Goal: Unclear

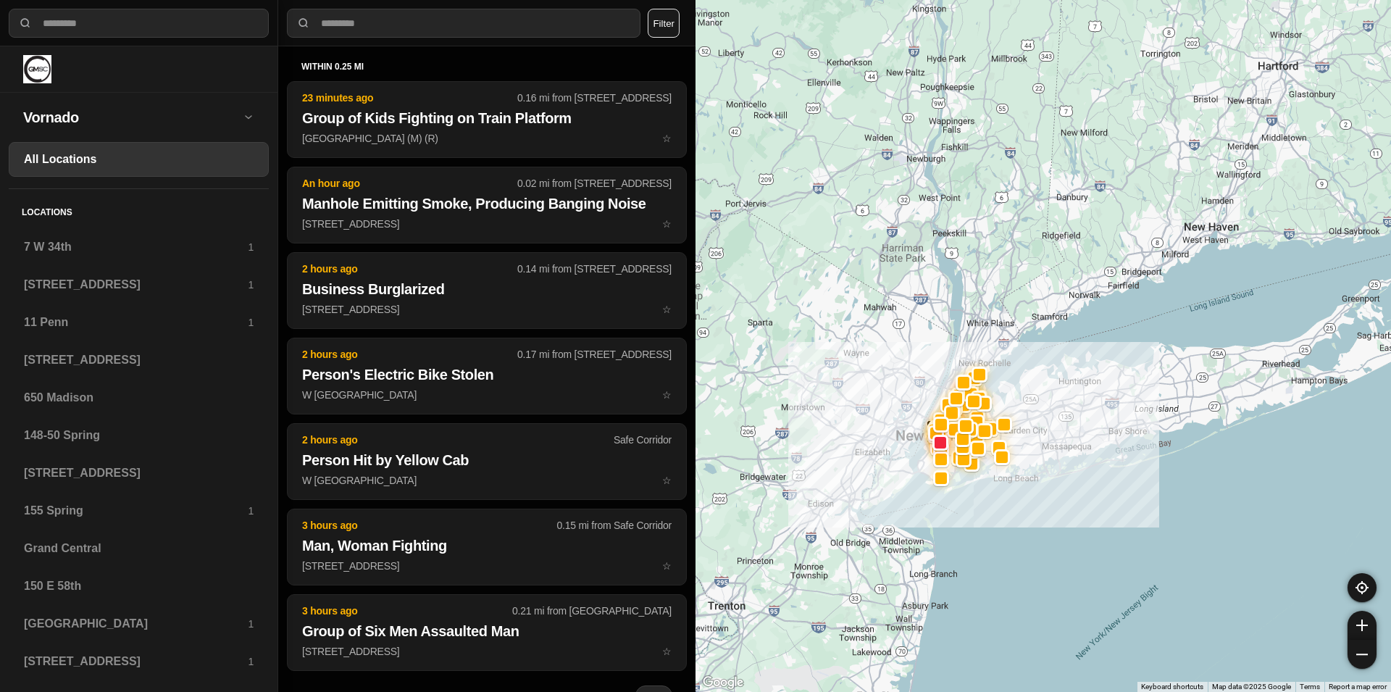
select select "*"
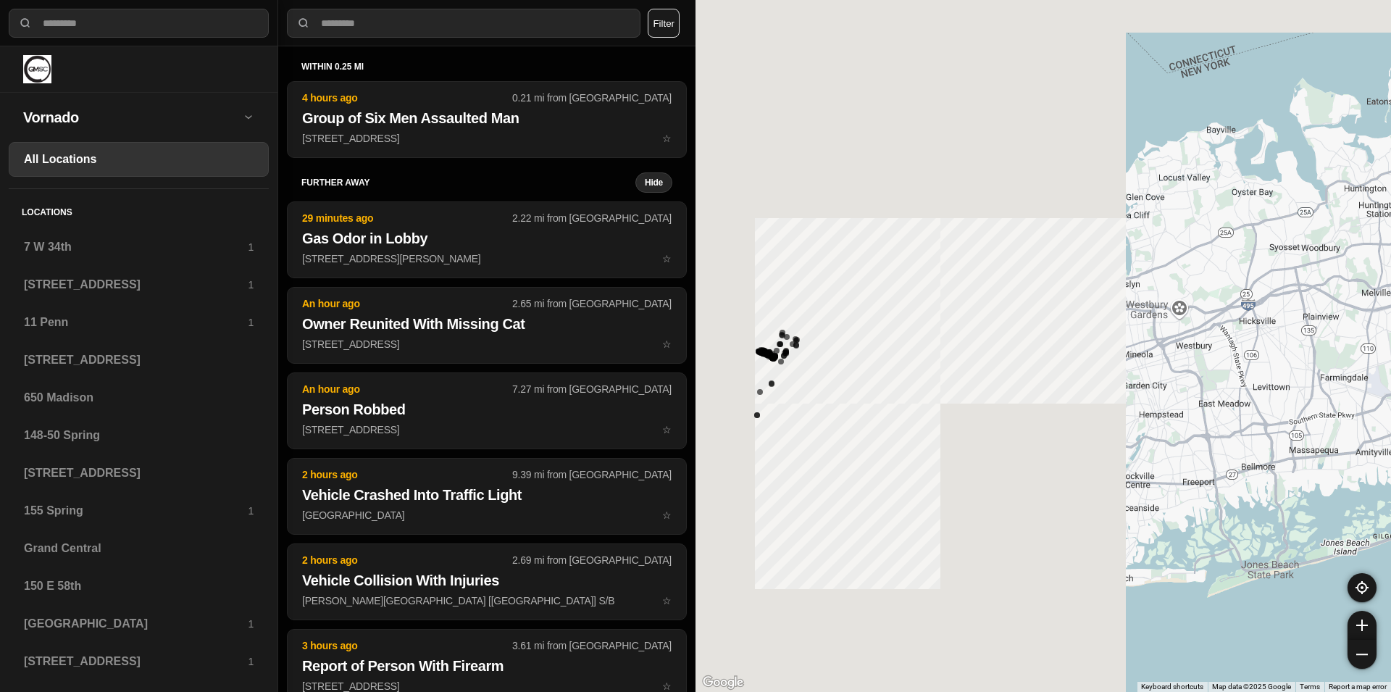
drag, startPoint x: 940, startPoint y: 464, endPoint x: 1390, endPoint y: 578, distance: 464.7
click at [1390, 578] on div at bounding box center [1042, 346] width 695 height 692
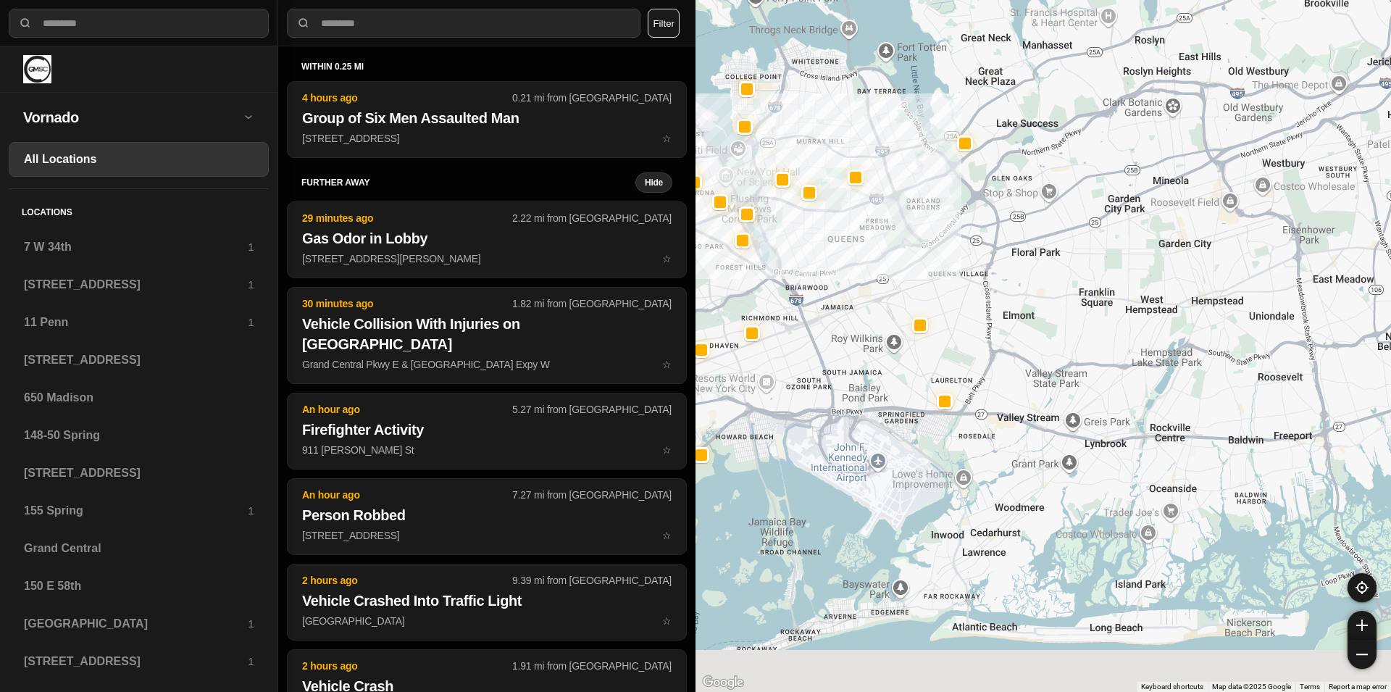
drag, startPoint x: 1108, startPoint y: 537, endPoint x: 1050, endPoint y: 453, distance: 101.7
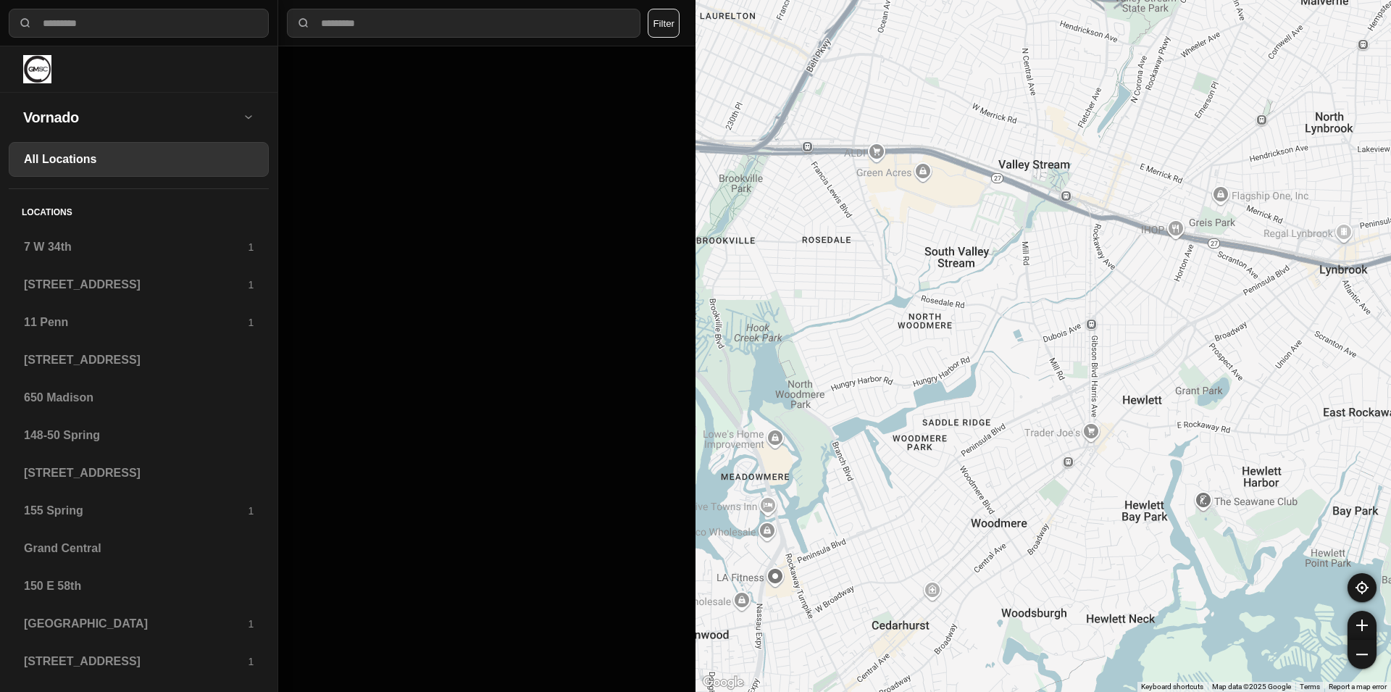
drag, startPoint x: 1078, startPoint y: 499, endPoint x: 1053, endPoint y: 375, distance: 126.4
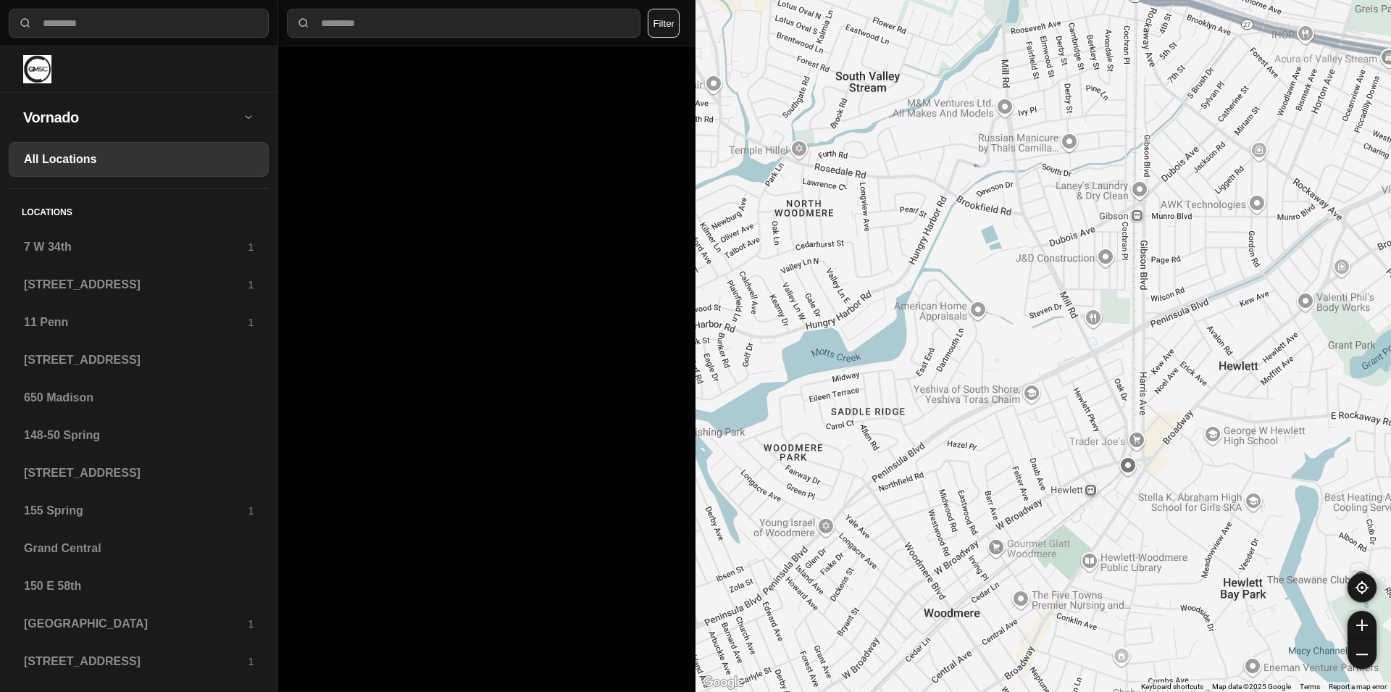
drag, startPoint x: 1028, startPoint y: 454, endPoint x: 1024, endPoint y: 349, distance: 104.4
click at [1024, 349] on div at bounding box center [1042, 346] width 695 height 692
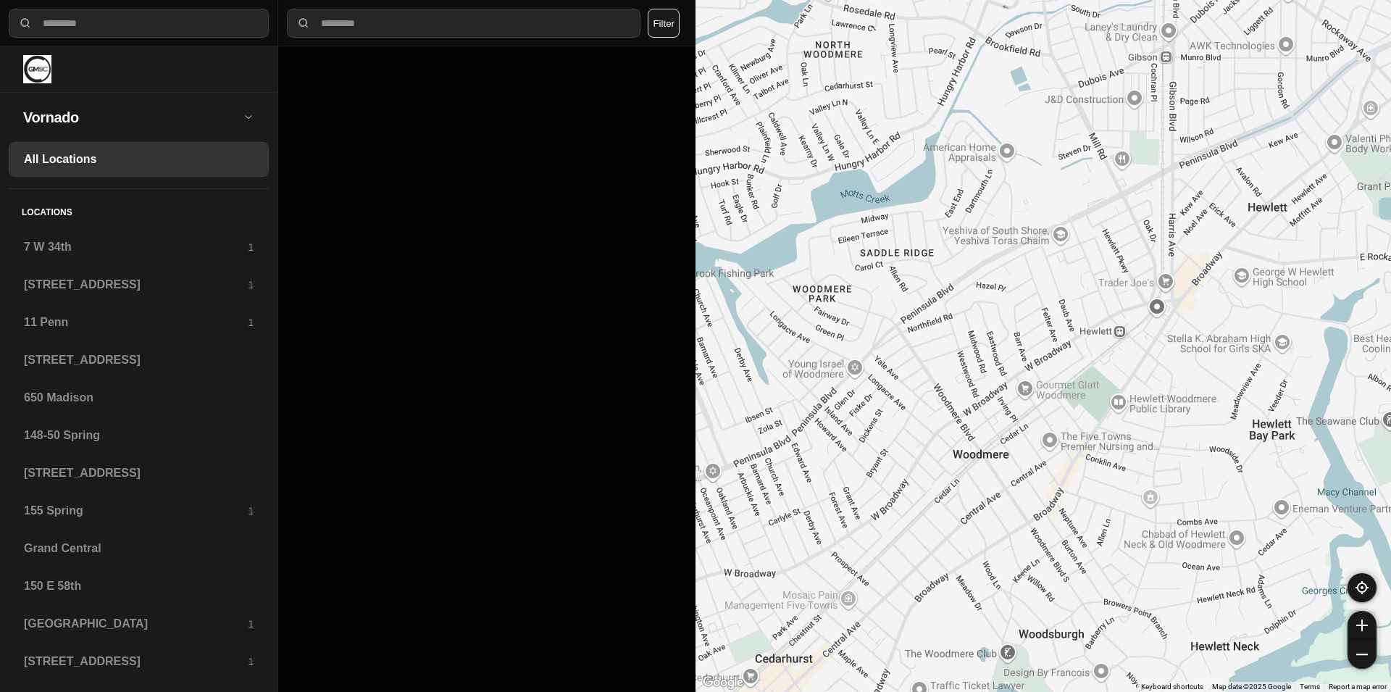
drag, startPoint x: 959, startPoint y: 490, endPoint x: 949, endPoint y: 438, distance: 53.1
click at [949, 438] on div at bounding box center [1042, 346] width 695 height 692
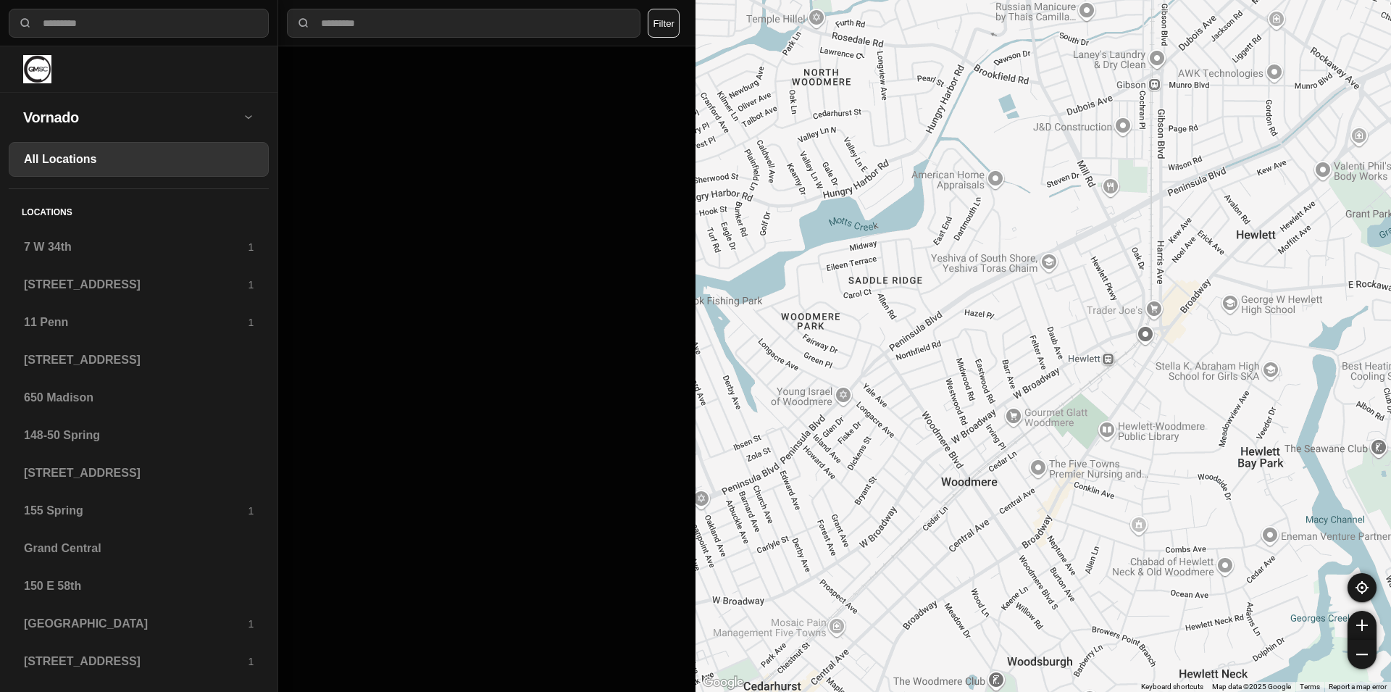
drag, startPoint x: 964, startPoint y: 369, endPoint x: 974, endPoint y: 496, distance: 126.5
click at [974, 496] on div at bounding box center [1042, 346] width 695 height 692
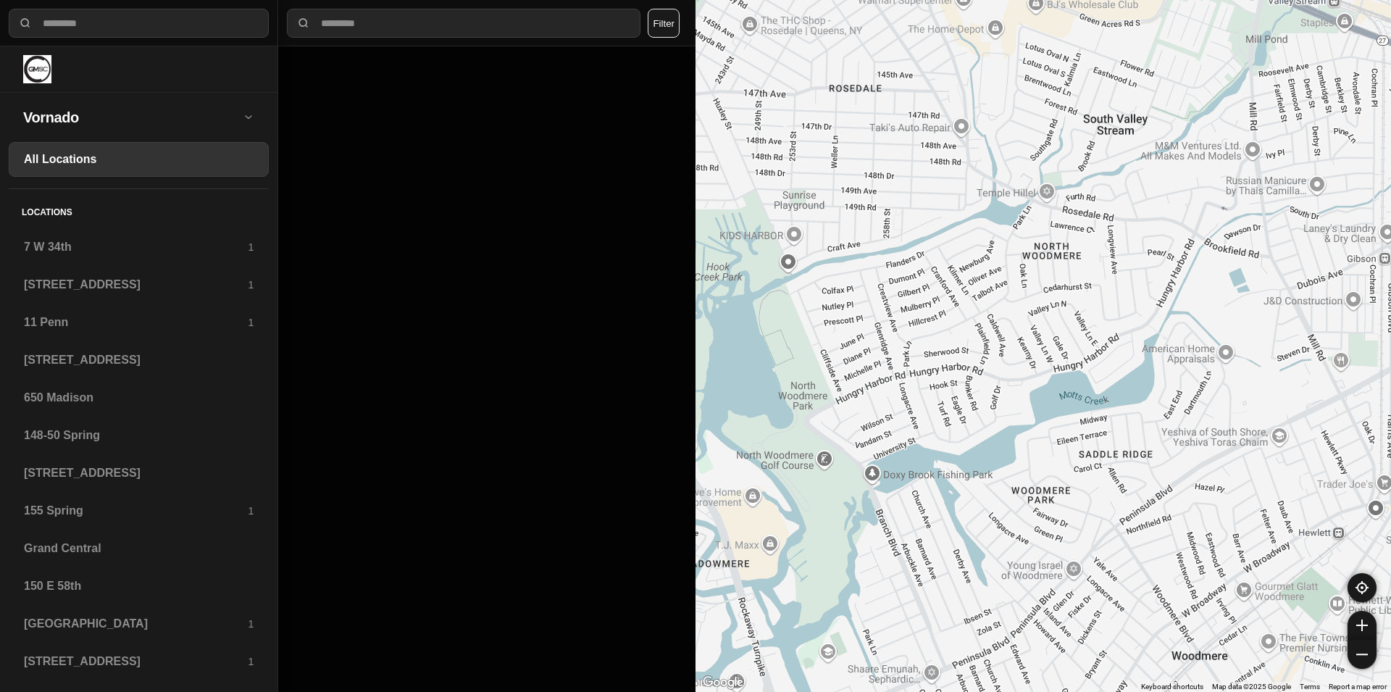
drag, startPoint x: 867, startPoint y: 335, endPoint x: 1098, endPoint y: 510, distance: 289.6
click at [1098, 510] on div at bounding box center [1042, 346] width 695 height 692
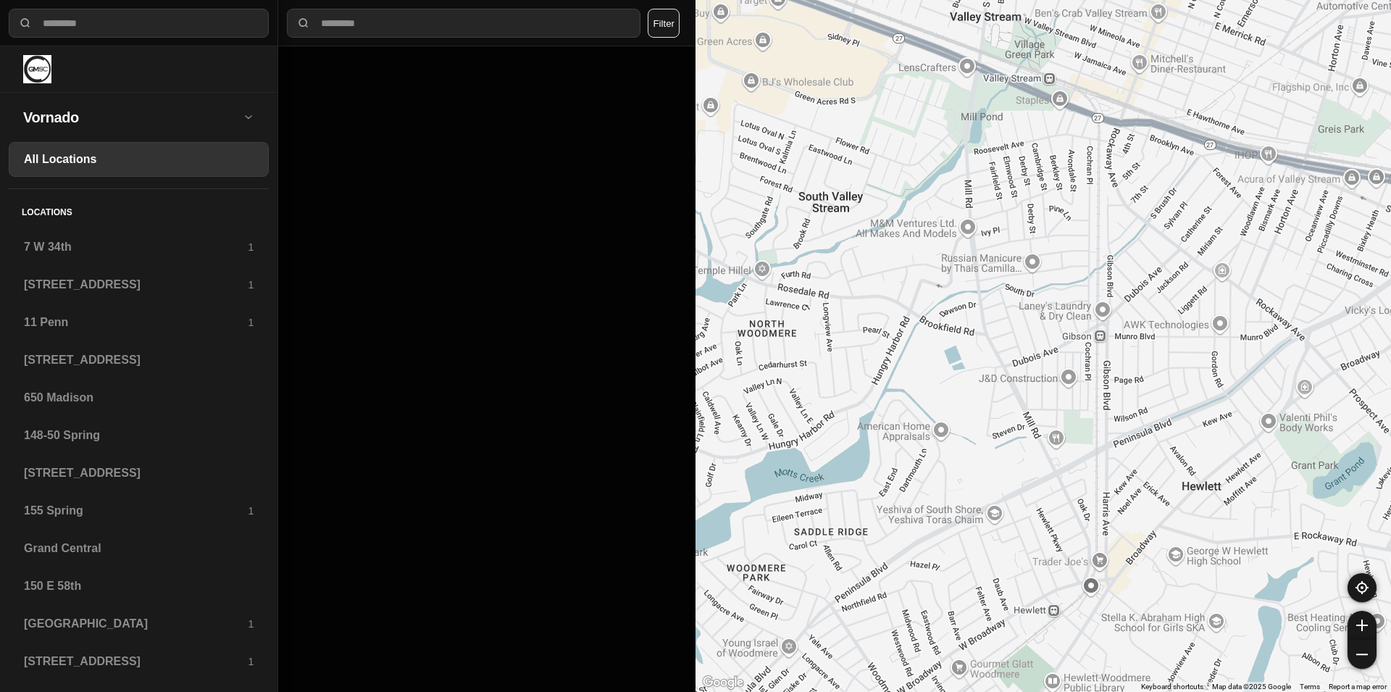
drag, startPoint x: 1210, startPoint y: 314, endPoint x: 923, endPoint y: 391, distance: 297.0
click at [923, 391] on div at bounding box center [1042, 346] width 695 height 692
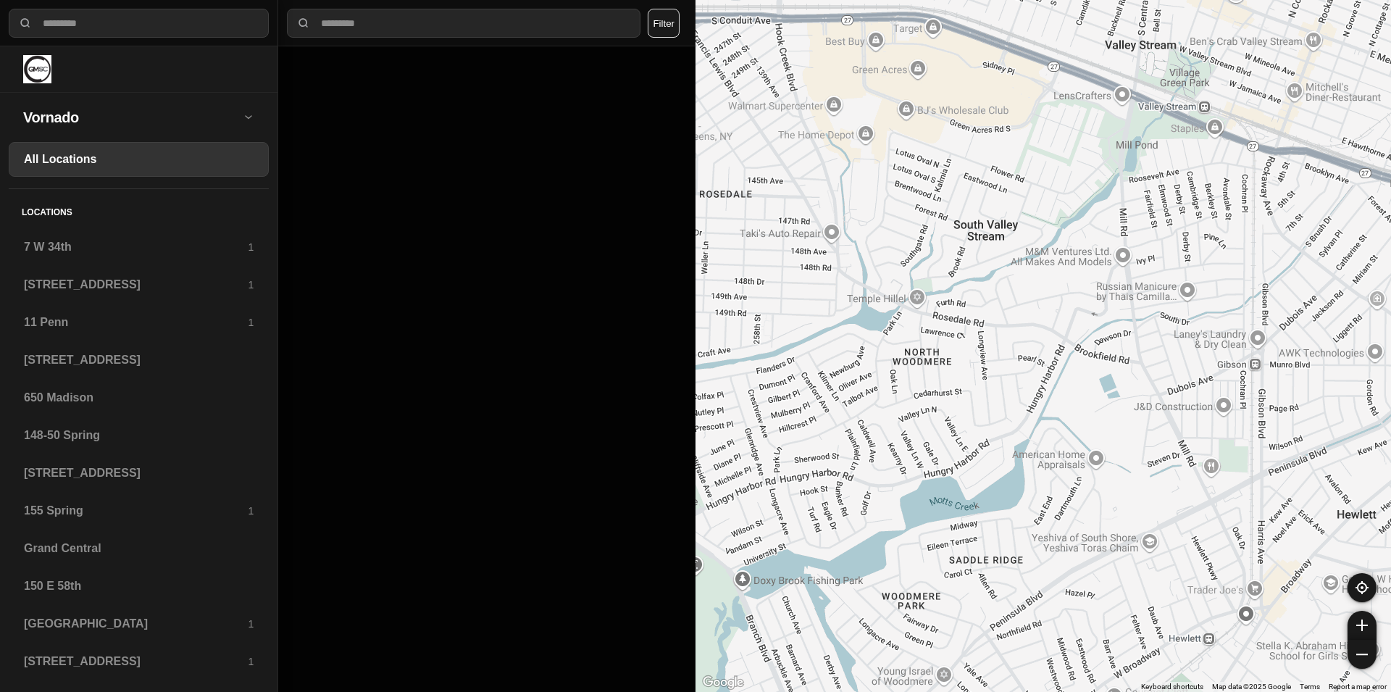
drag, startPoint x: 953, startPoint y: 394, endPoint x: 1109, endPoint y: 422, distance: 159.0
click at [1109, 422] on div at bounding box center [1042, 346] width 695 height 692
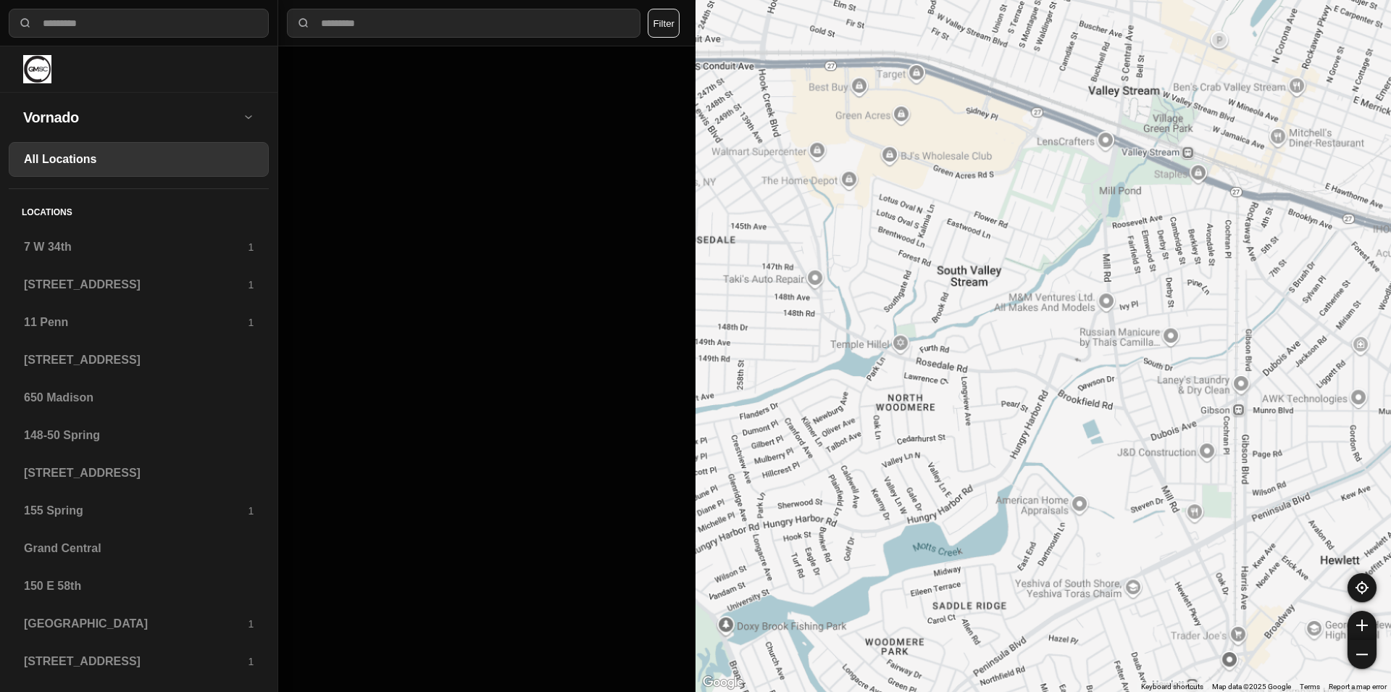
drag, startPoint x: 1057, startPoint y: 370, endPoint x: 1108, endPoint y: 464, distance: 107.3
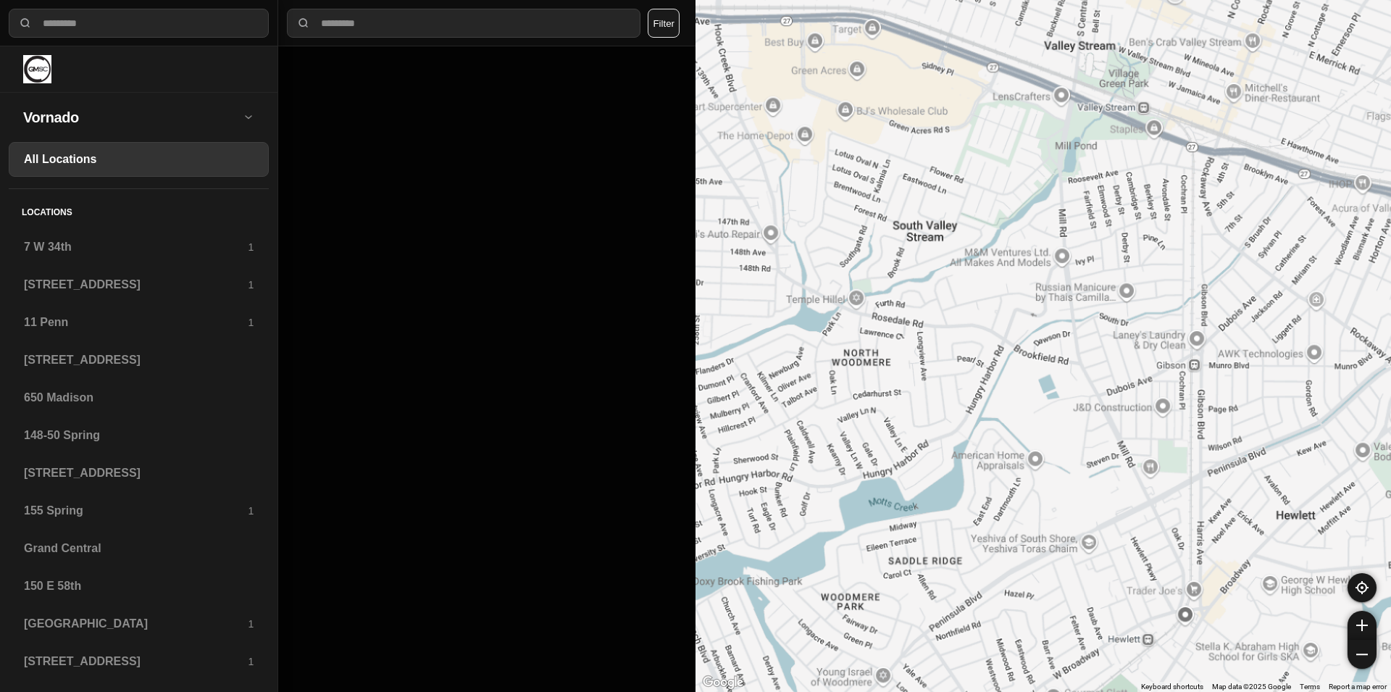
drag, startPoint x: 1142, startPoint y: 514, endPoint x: 1097, endPoint y: 464, distance: 66.7
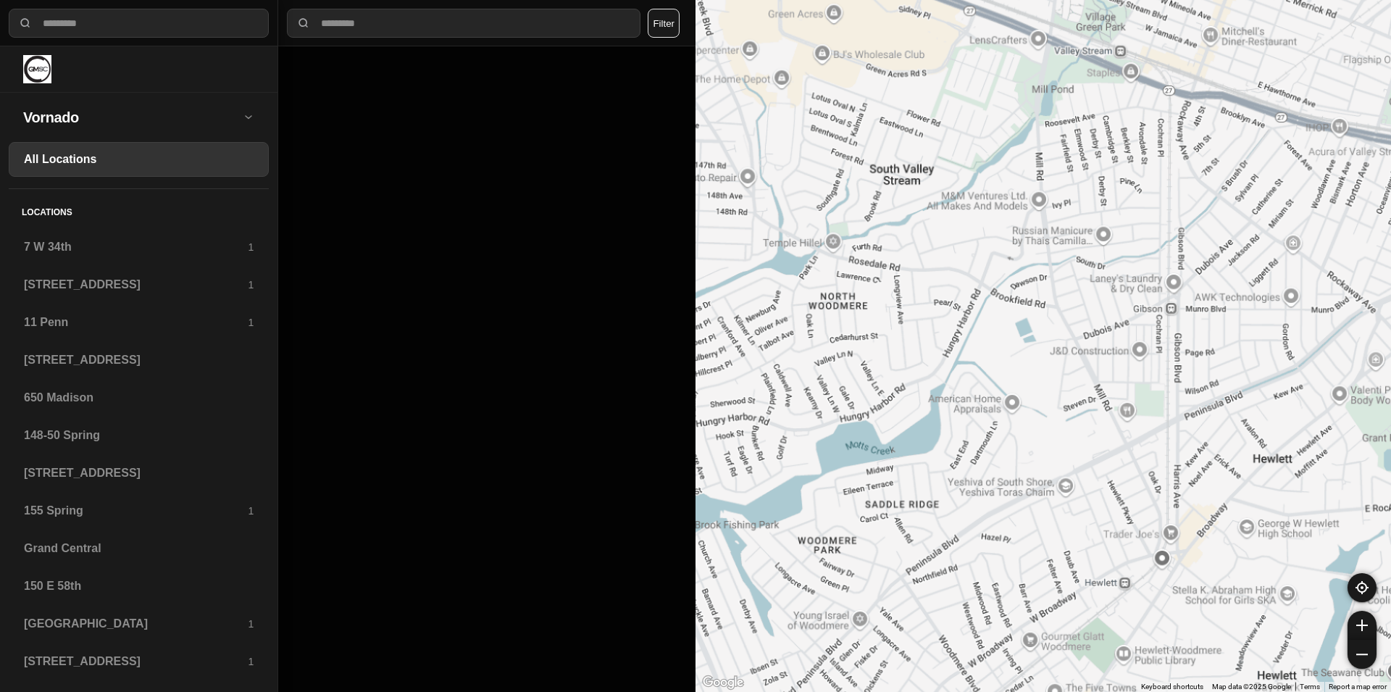
drag, startPoint x: 1095, startPoint y: 506, endPoint x: 1071, endPoint y: 448, distance: 63.4
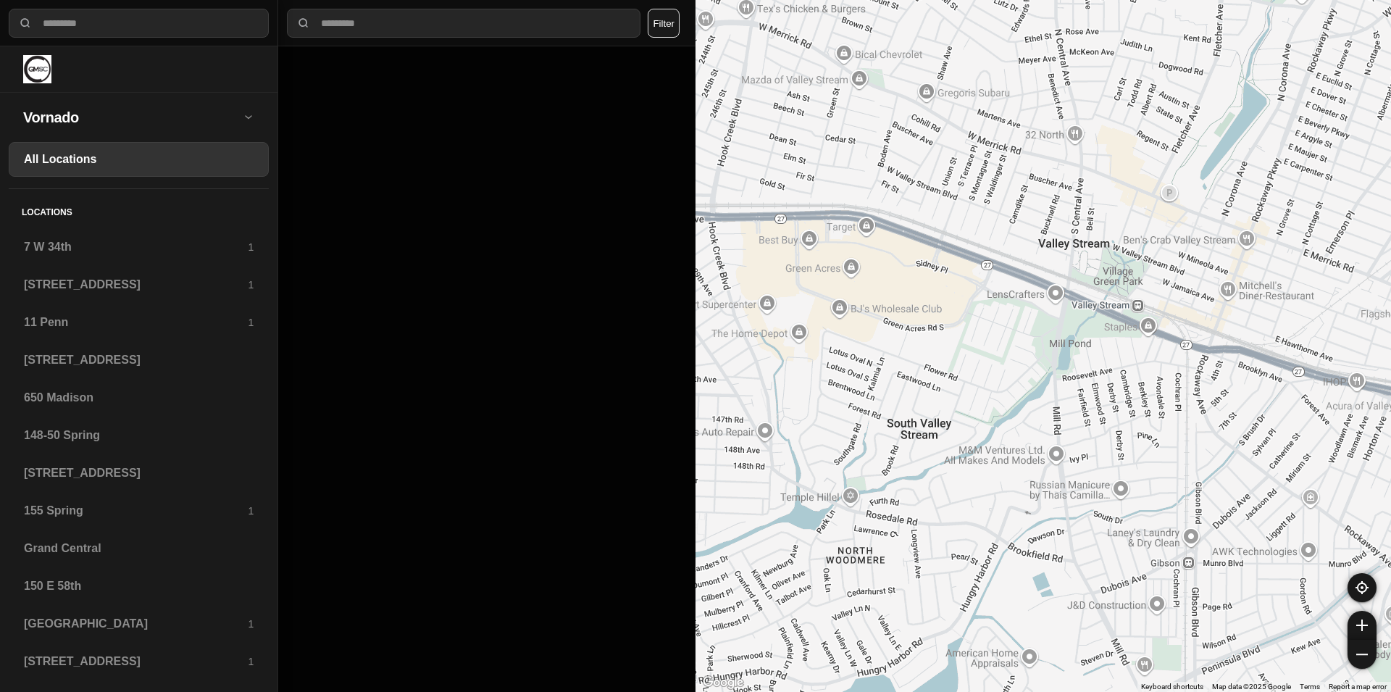
drag, startPoint x: 1032, startPoint y: 342, endPoint x: 1050, endPoint y: 606, distance: 265.0
click at [1050, 606] on div at bounding box center [1042, 346] width 695 height 692
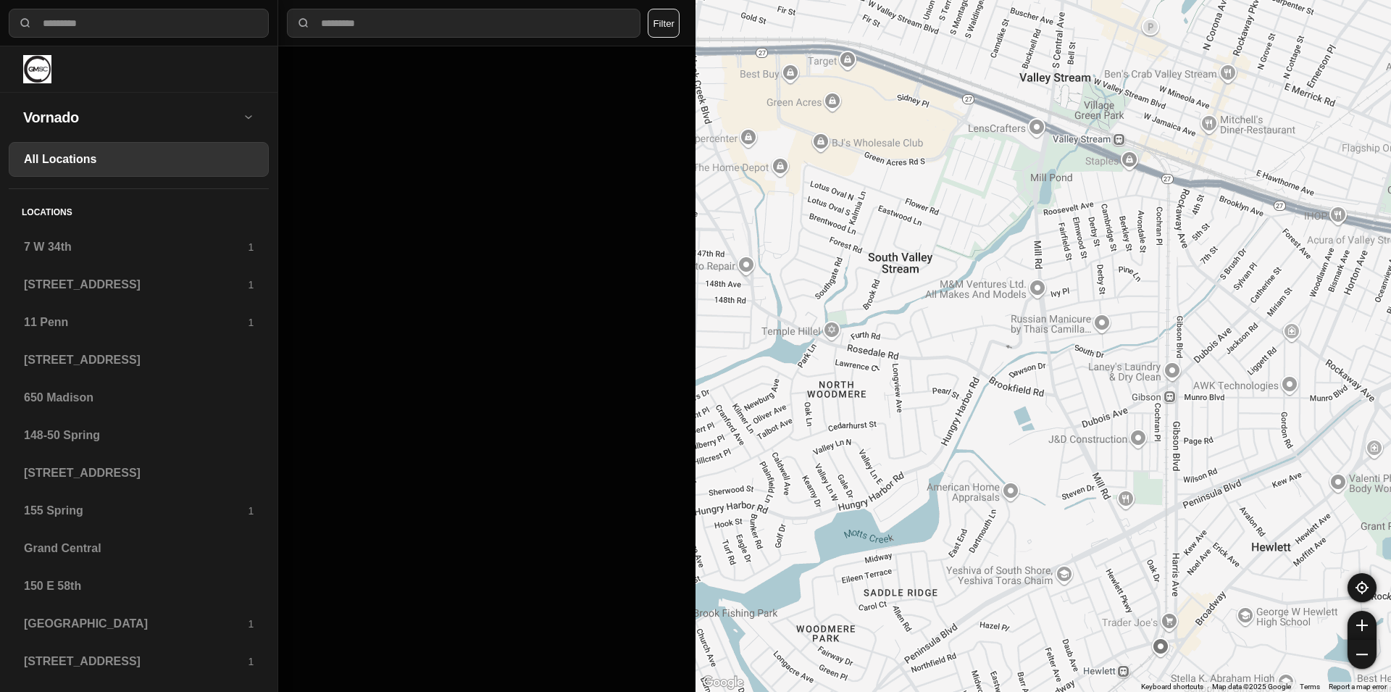
drag, startPoint x: 1023, startPoint y: 540, endPoint x: 1004, endPoint y: 366, distance: 174.9
click at [1004, 366] on div at bounding box center [1042, 346] width 695 height 692
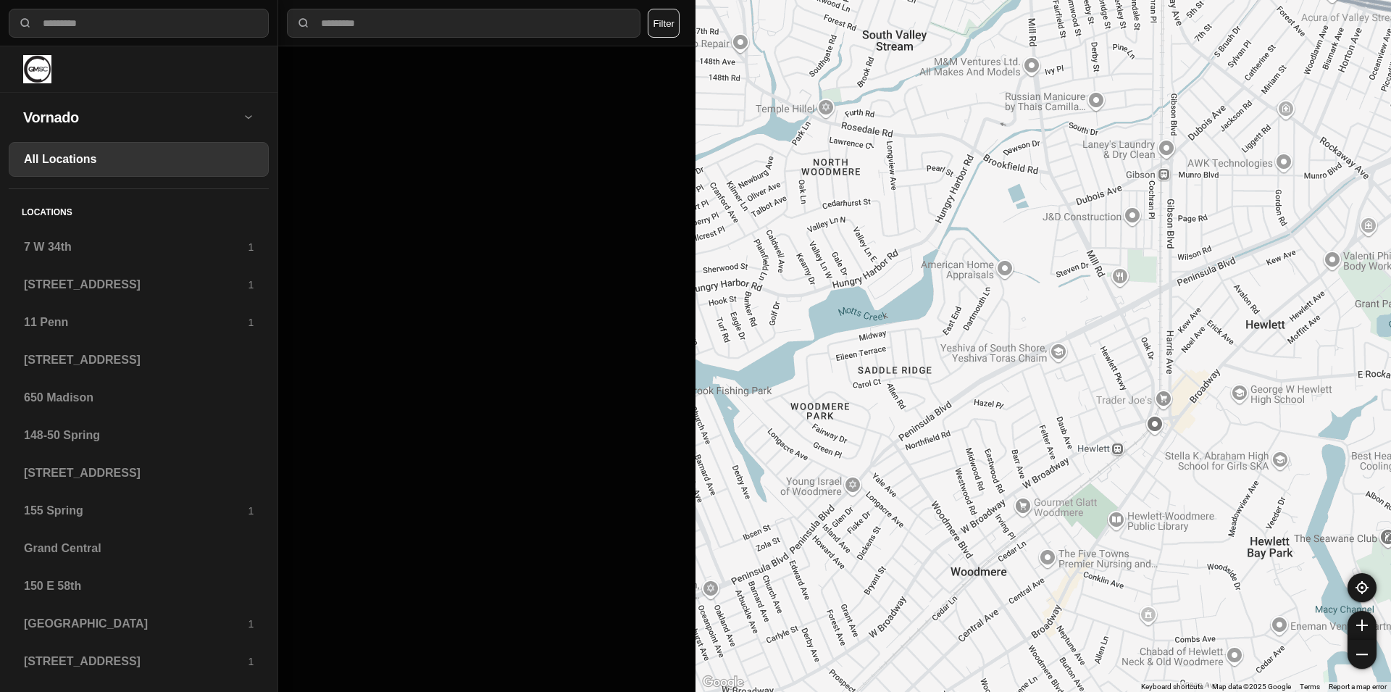
drag, startPoint x: 1066, startPoint y: 506, endPoint x: 1058, endPoint y: 282, distance: 224.0
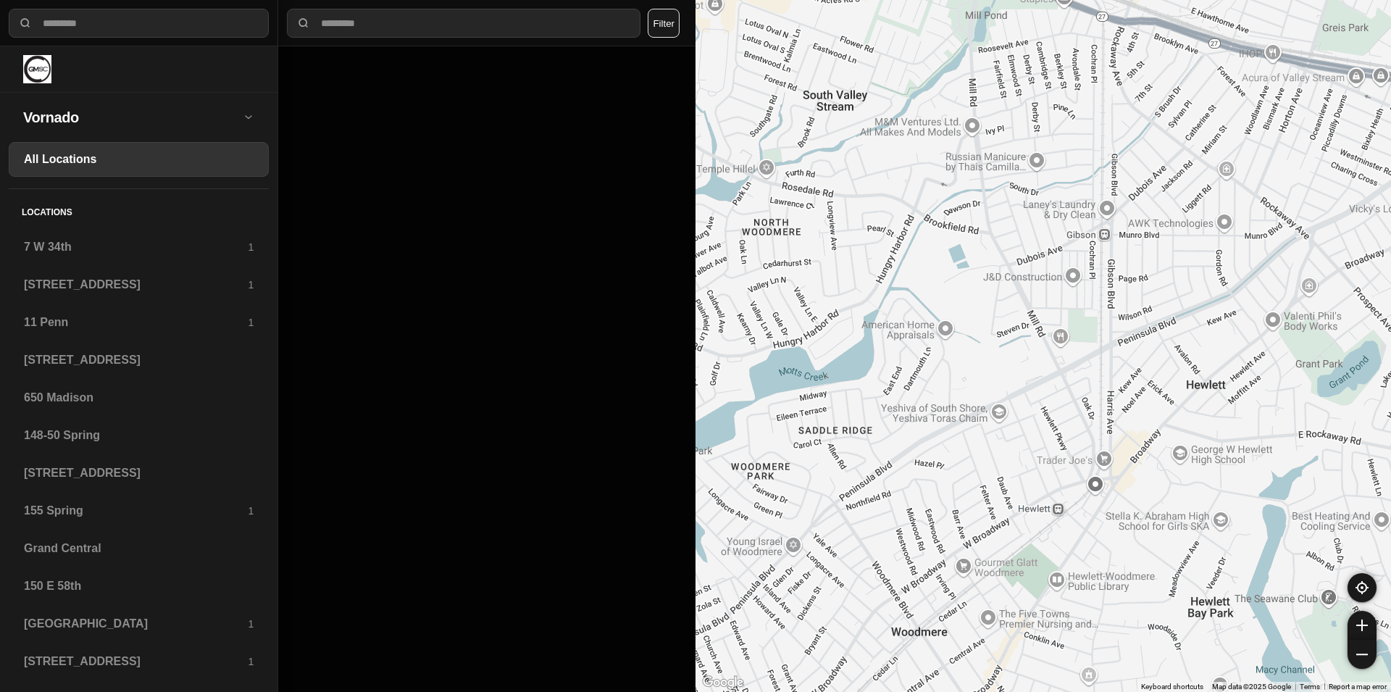
drag, startPoint x: 1062, startPoint y: 331, endPoint x: 997, endPoint y: 398, distance: 93.8
click at [997, 398] on div at bounding box center [1042, 346] width 695 height 692
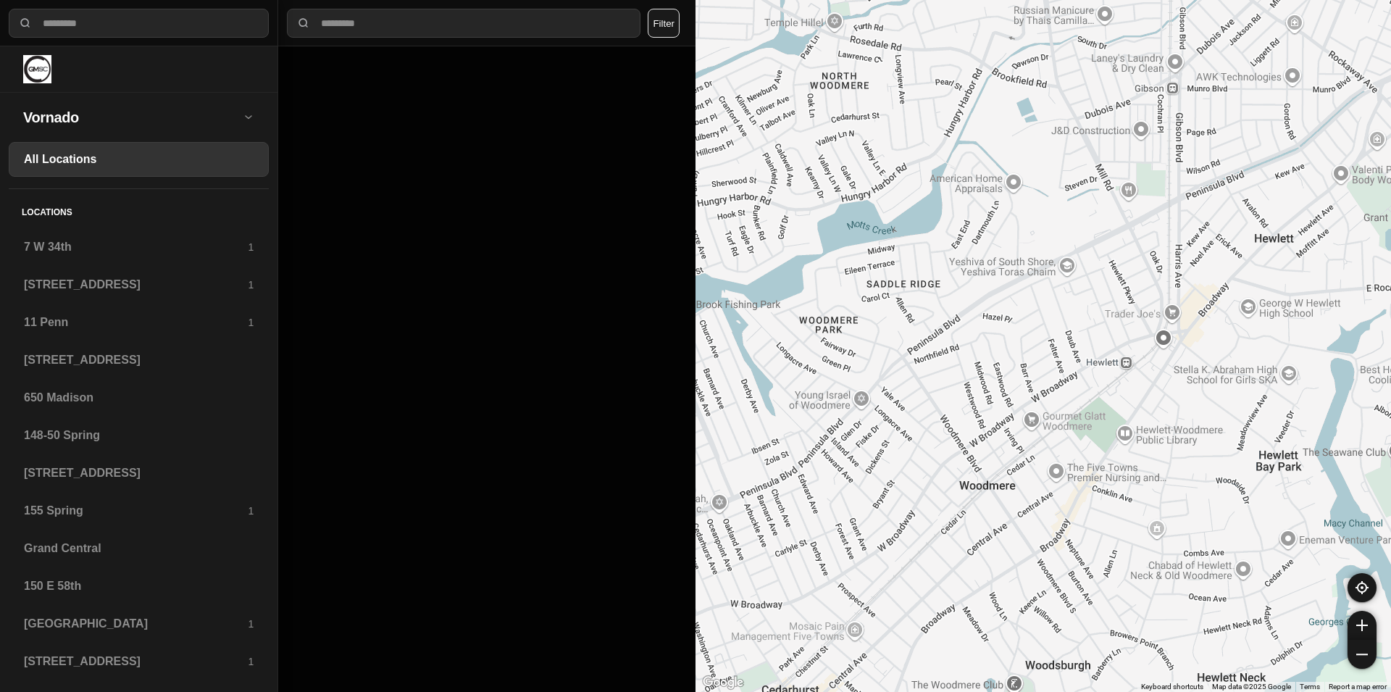
drag, startPoint x: 979, startPoint y: 486, endPoint x: 1107, endPoint y: 212, distance: 302.1
click at [1107, 212] on div at bounding box center [1042, 346] width 695 height 692
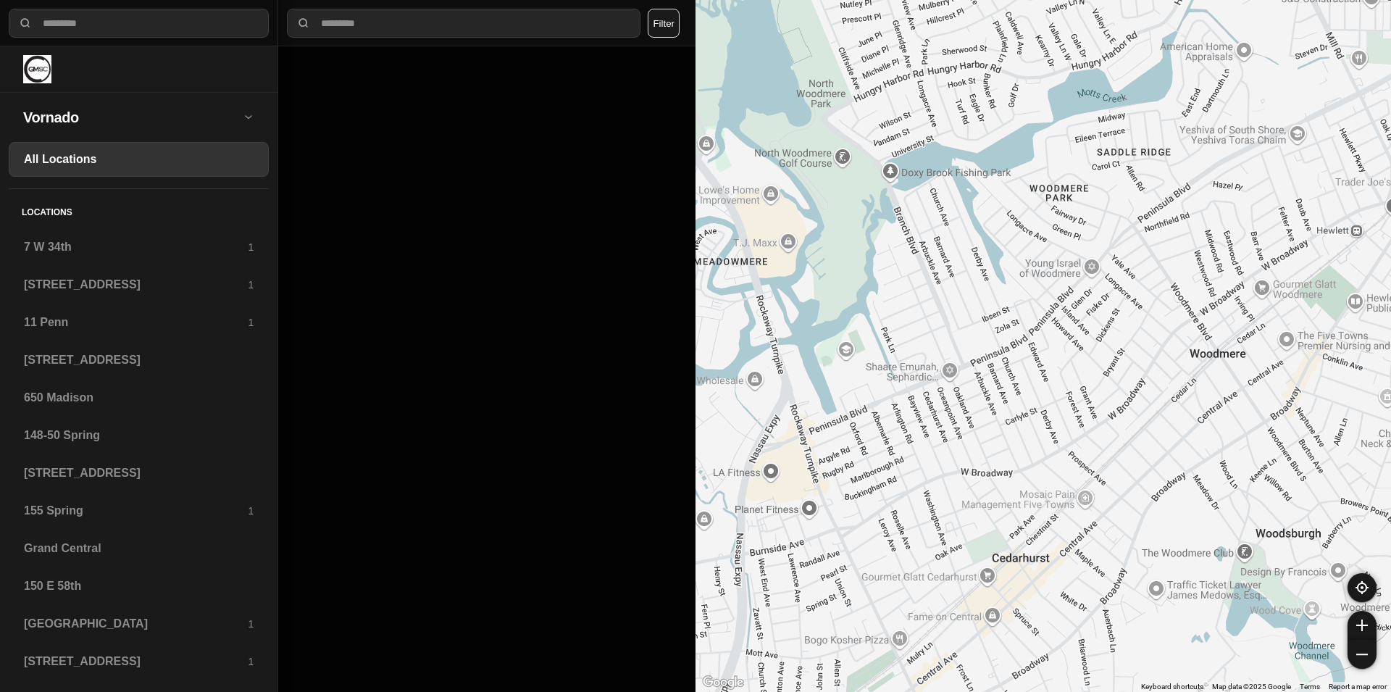
drag, startPoint x: 932, startPoint y: 356, endPoint x: 1106, endPoint y: 361, distance: 174.6
click at [1106, 361] on div at bounding box center [1042, 346] width 695 height 692
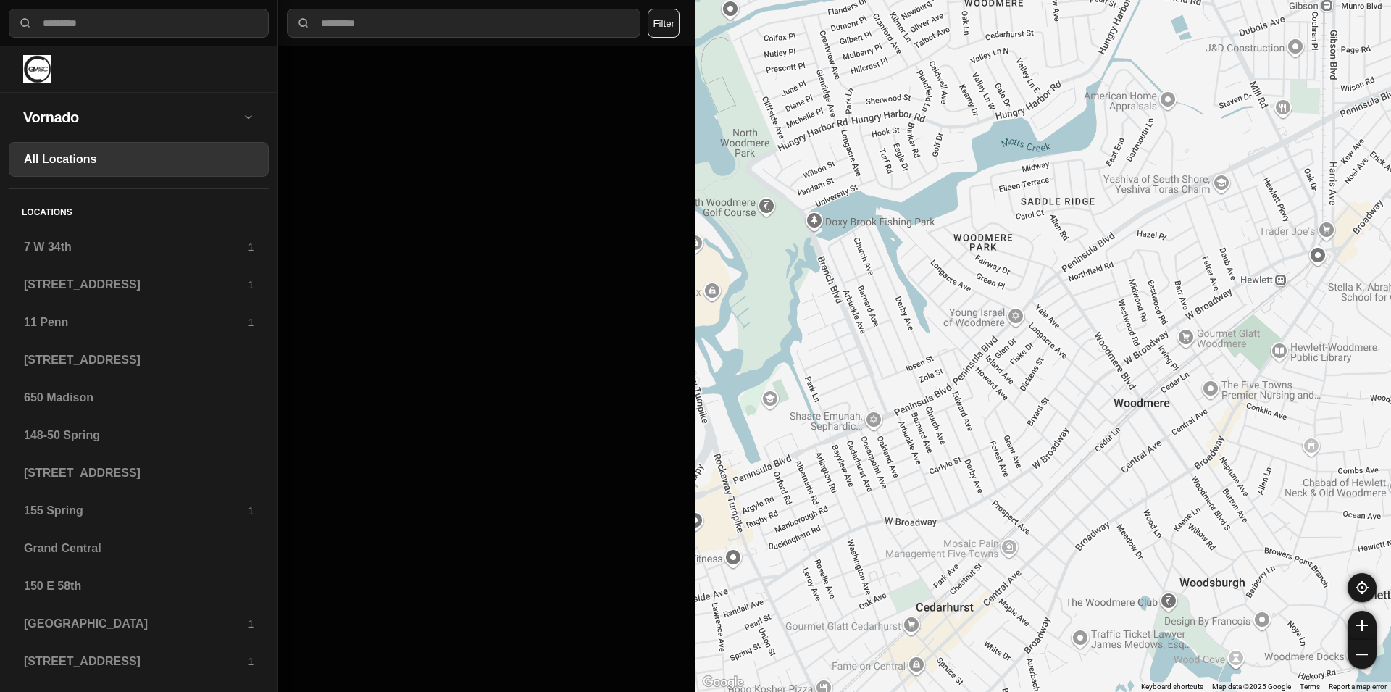
drag, startPoint x: 1129, startPoint y: 385, endPoint x: 1049, endPoint y: 439, distance: 96.6
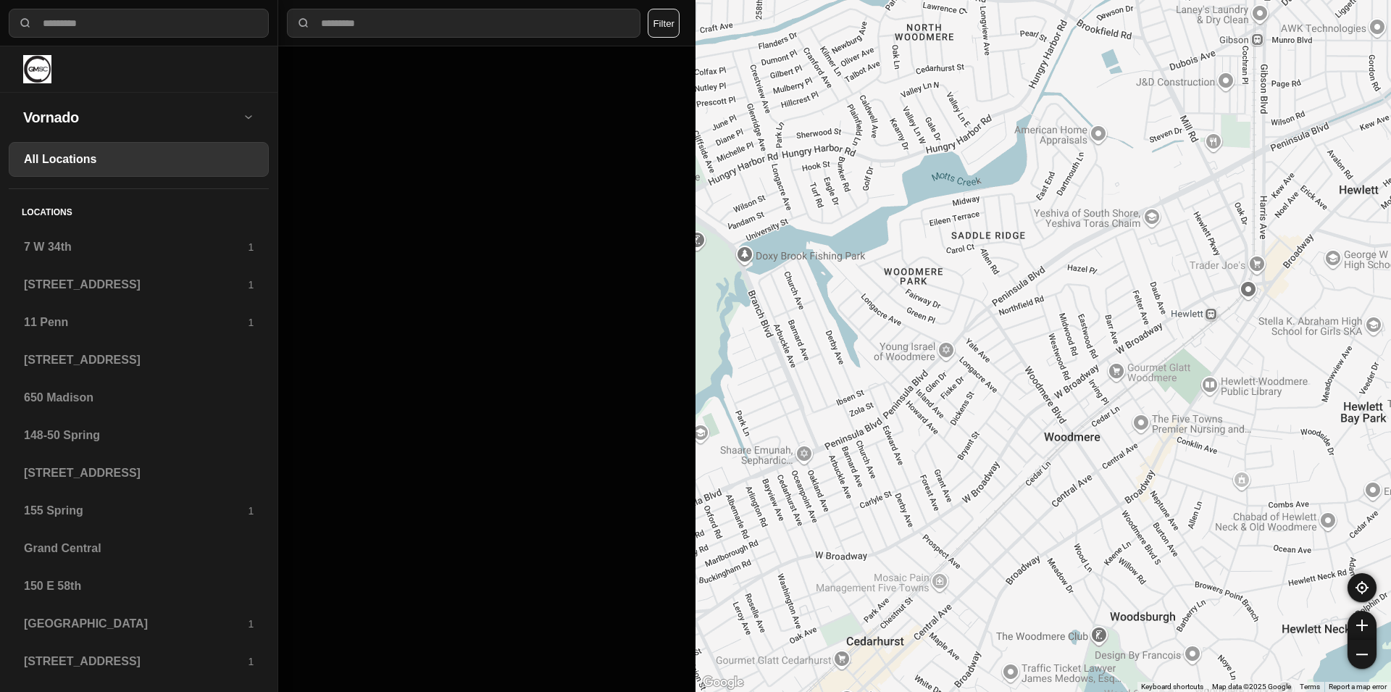
drag, startPoint x: 1056, startPoint y: 410, endPoint x: 980, endPoint y: 446, distance: 84.3
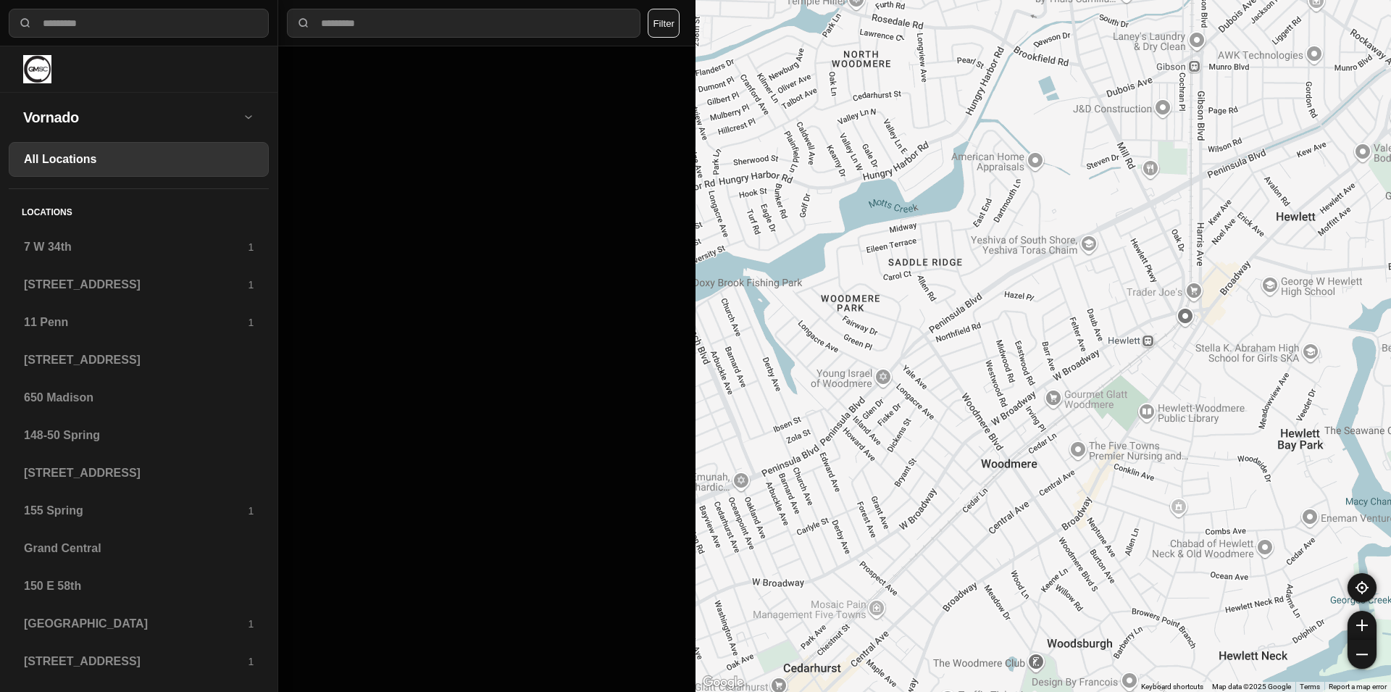
drag, startPoint x: 1021, startPoint y: 451, endPoint x: 948, endPoint y: 480, distance: 79.6
click at [948, 480] on div at bounding box center [1042, 346] width 695 height 692
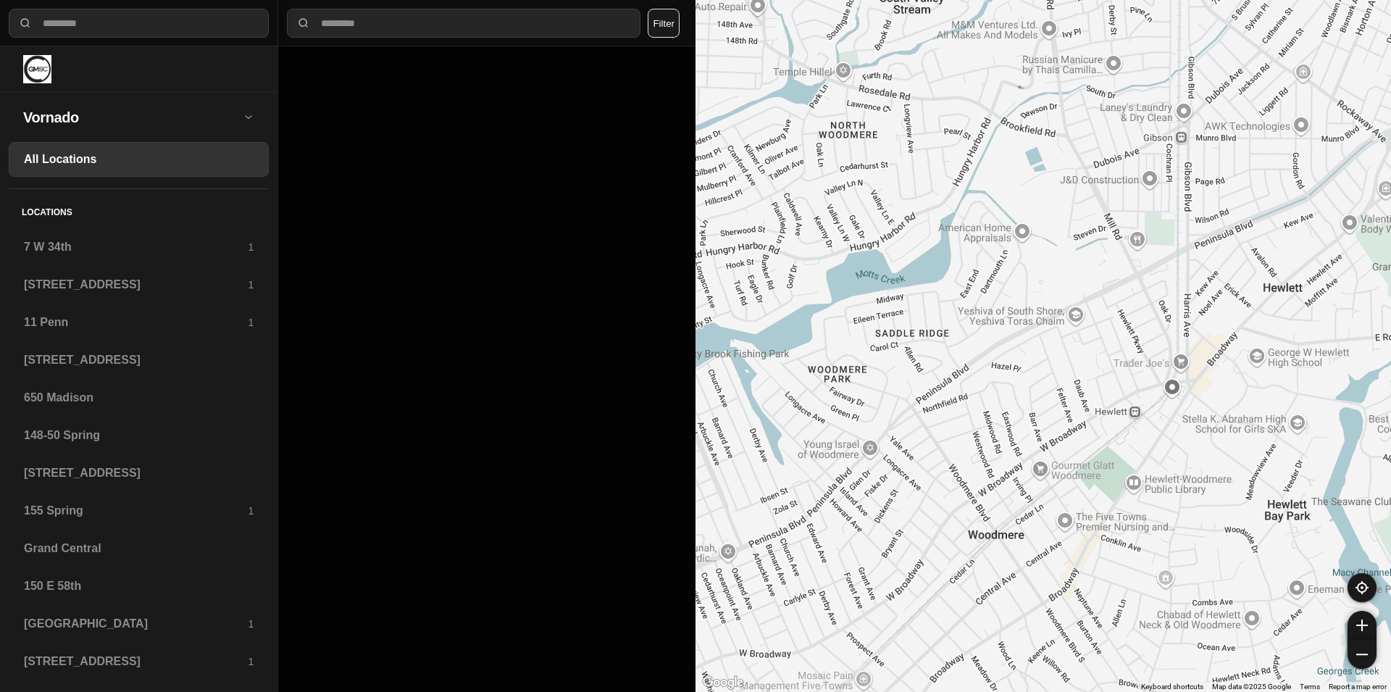
drag, startPoint x: 927, startPoint y: 456, endPoint x: 927, endPoint y: 527, distance: 70.3
click at [927, 527] on div at bounding box center [1042, 346] width 695 height 692
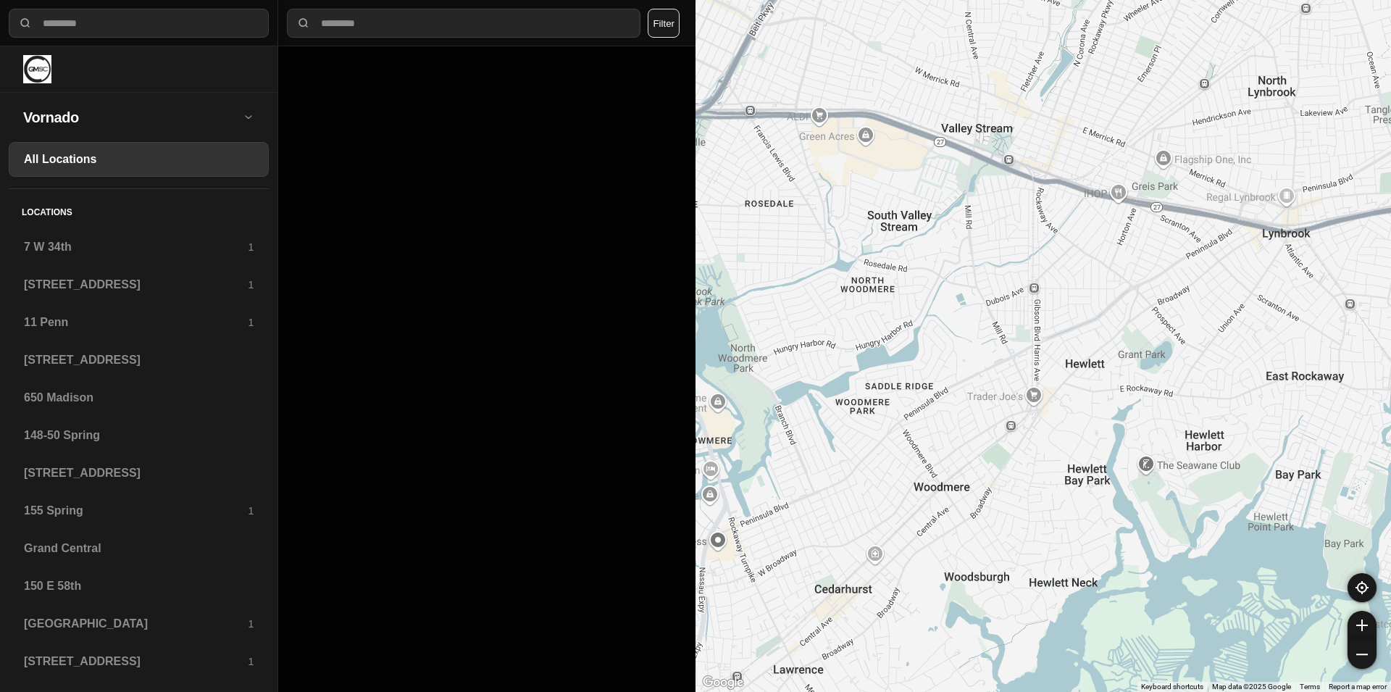
drag, startPoint x: 891, startPoint y: 482, endPoint x: 887, endPoint y: 456, distance: 26.4
click at [887, 456] on div at bounding box center [1042, 346] width 695 height 692
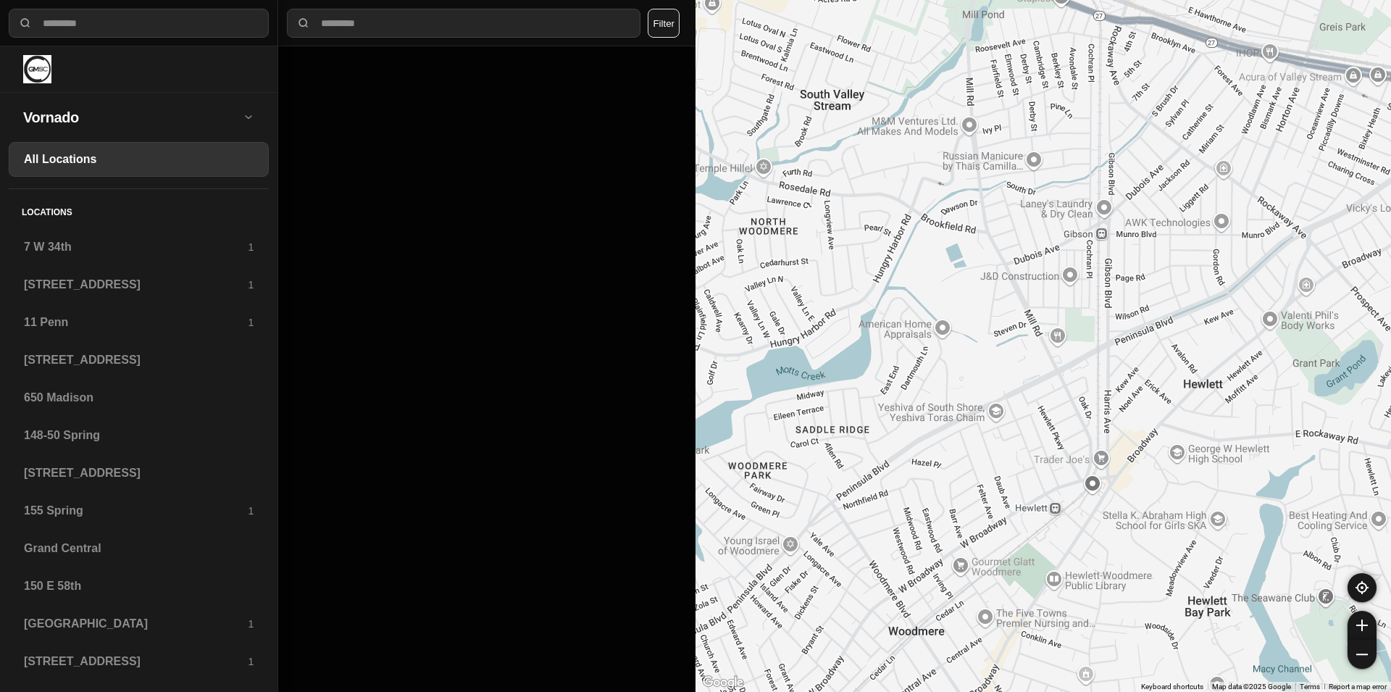
drag, startPoint x: 964, startPoint y: 350, endPoint x: 906, endPoint y: 419, distance: 91.0
click at [906, 419] on div at bounding box center [1042, 346] width 695 height 692
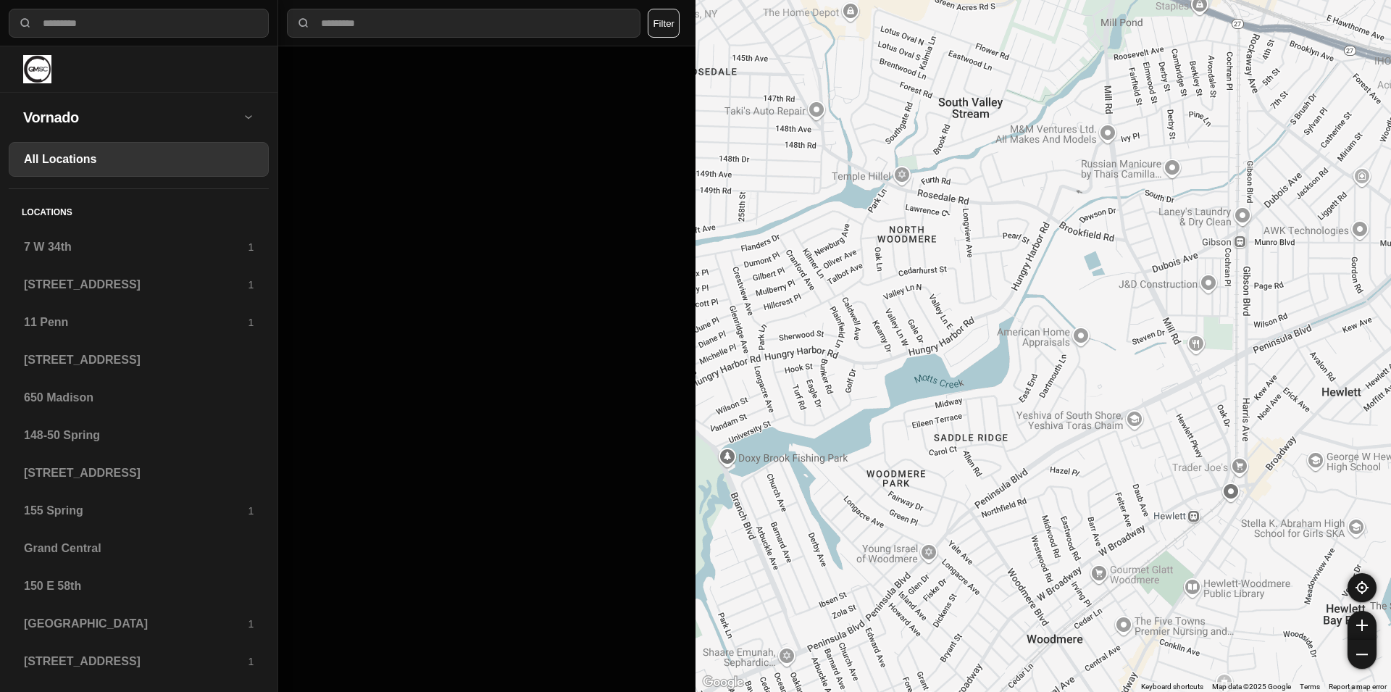
drag, startPoint x: 859, startPoint y: 396, endPoint x: 1000, endPoint y: 402, distance: 141.4
click at [1000, 402] on div at bounding box center [1042, 346] width 695 height 692
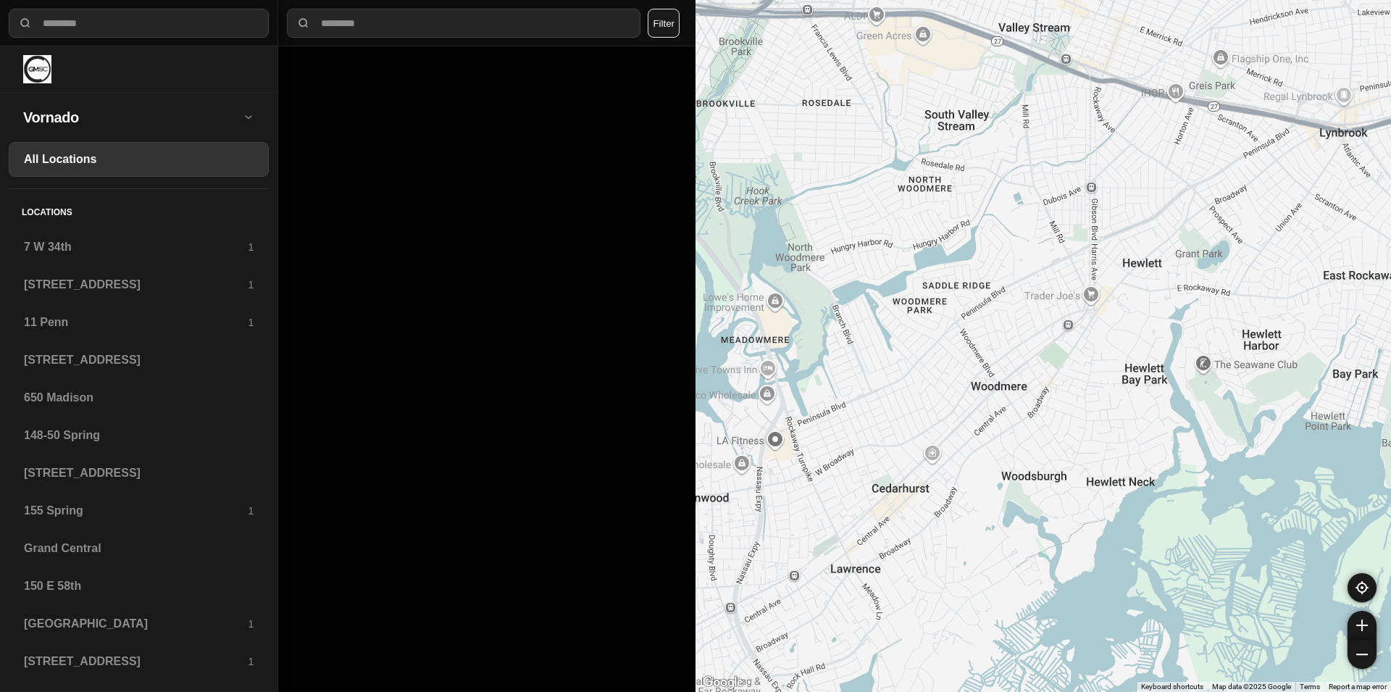
drag, startPoint x: 966, startPoint y: 448, endPoint x: 954, endPoint y: 288, distance: 160.5
click at [954, 288] on div at bounding box center [1042, 346] width 695 height 692
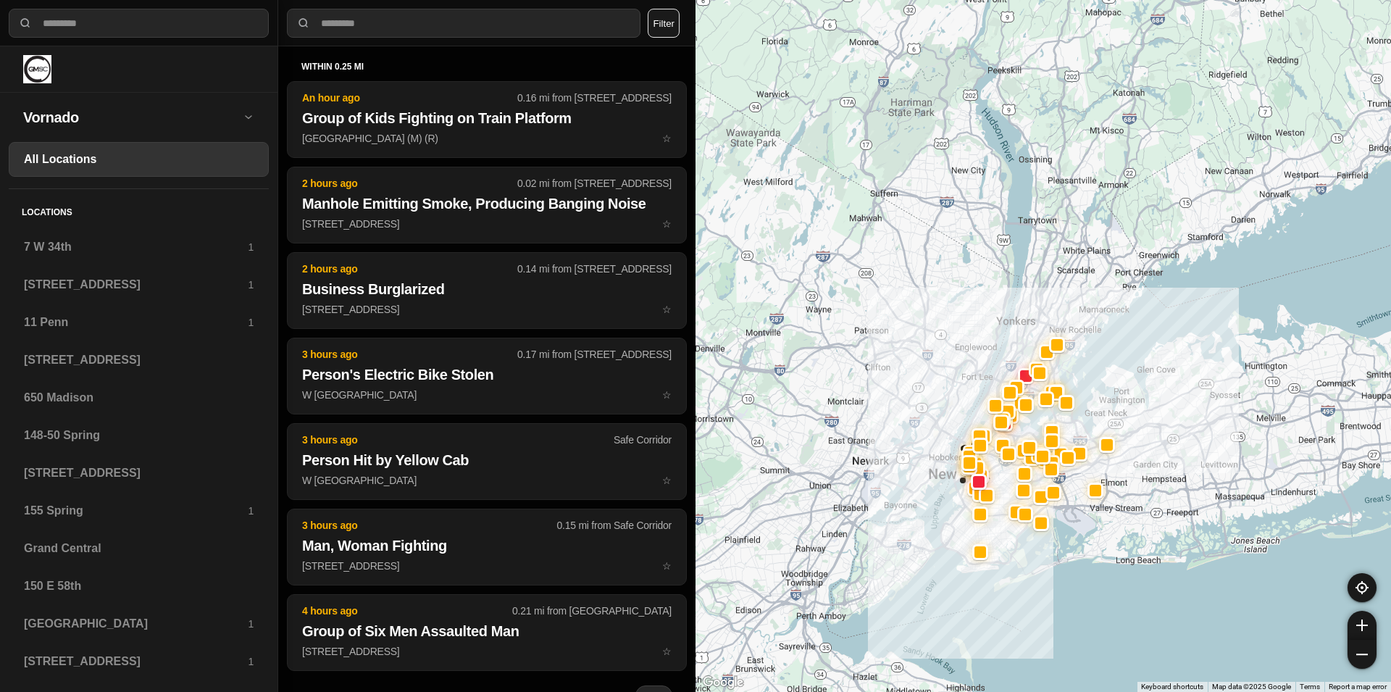
drag, startPoint x: 818, startPoint y: 237, endPoint x: 951, endPoint y: 310, distance: 152.1
click at [959, 356] on div at bounding box center [1042, 346] width 695 height 692
